Goal: Navigation & Orientation: Find specific page/section

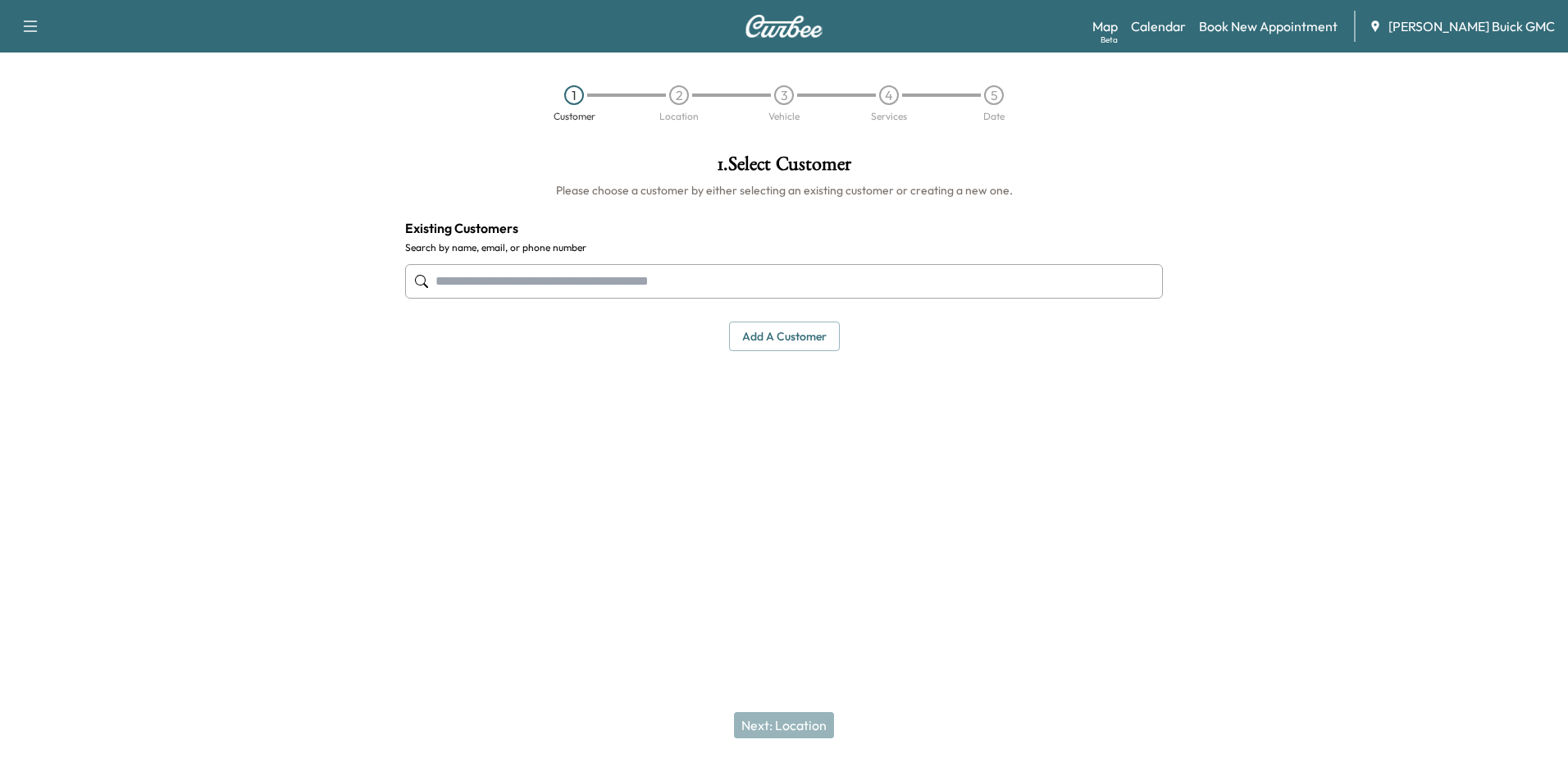
click at [1126, 36] on div "Map Beta Calendar Book New Appointment [PERSON_NAME] Buick GMC" at bounding box center [1324, 26] width 463 height 31
click at [1118, 23] on link "Map Beta" at bounding box center [1105, 26] width 25 height 20
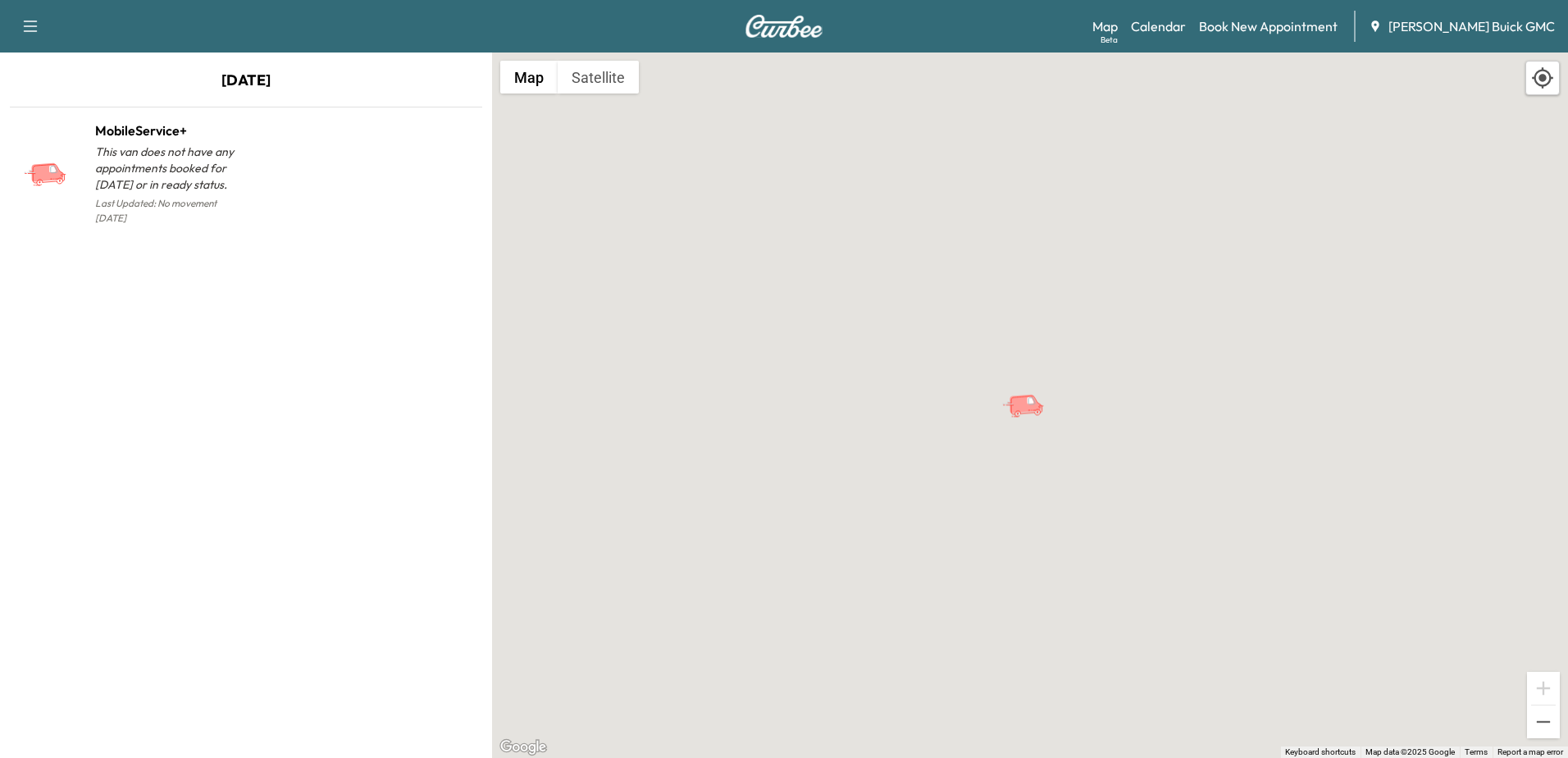
click at [601, 91] on button "Satellite" at bounding box center [599, 77] width 81 height 33
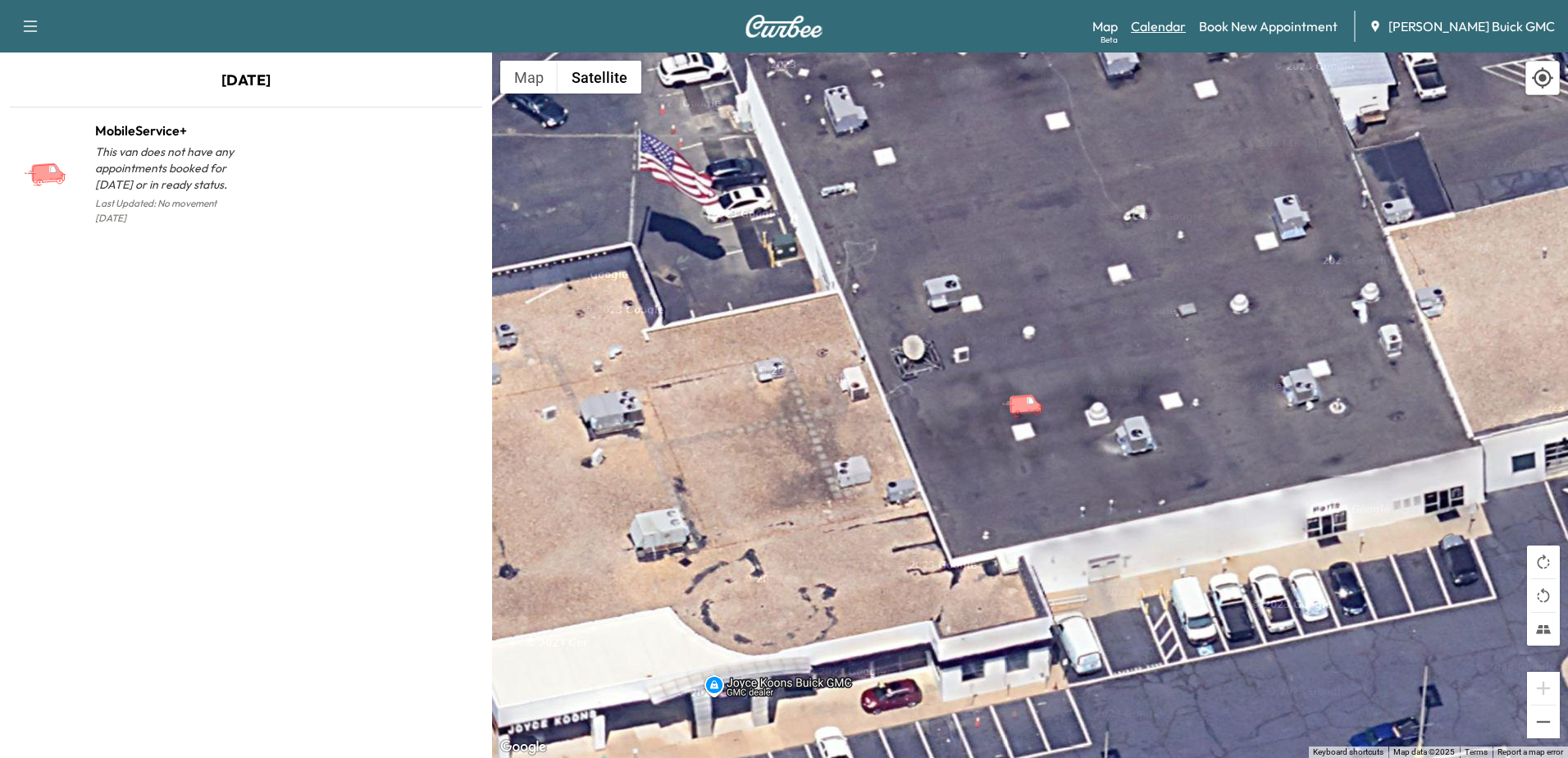
click at [1186, 23] on link "Calendar" at bounding box center [1159, 26] width 55 height 20
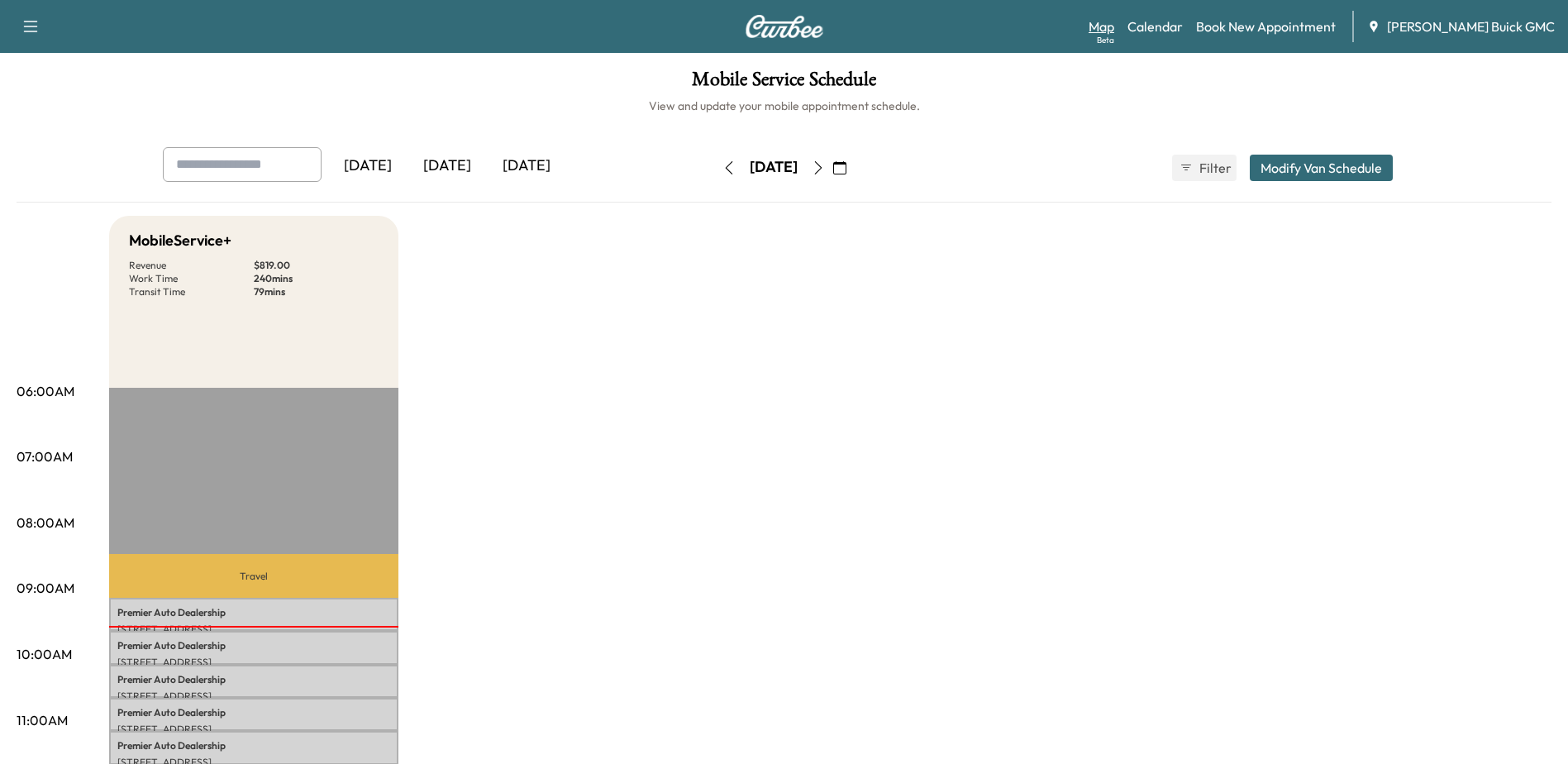
click at [1115, 24] on link "Map Beta" at bounding box center [1101, 26] width 25 height 20
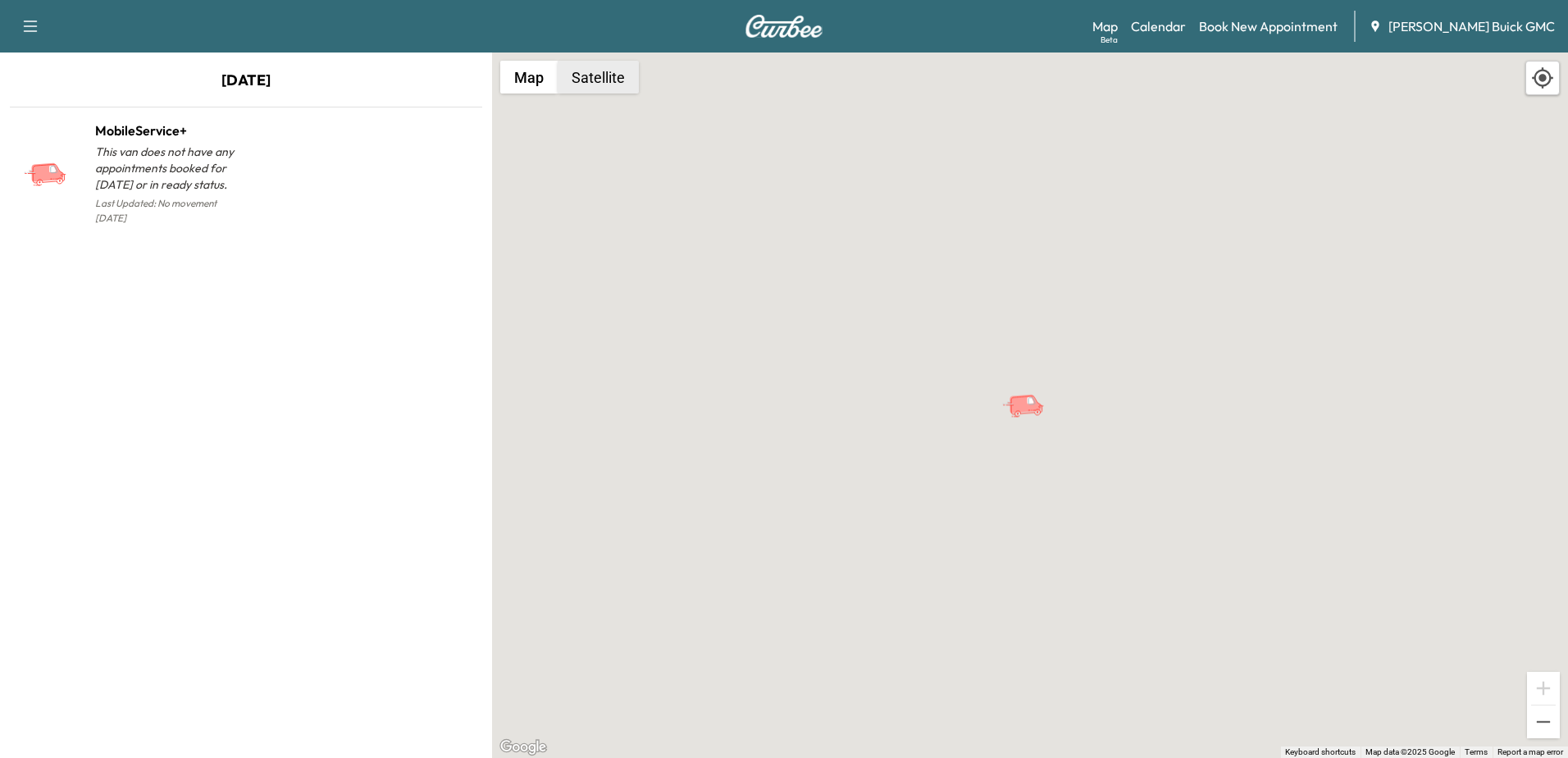
drag, startPoint x: 597, startPoint y: 64, endPoint x: 593, endPoint y: 76, distance: 12.6
click at [596, 68] on button "Satellite" at bounding box center [599, 77] width 81 height 33
